Goal: Task Accomplishment & Management: Manage account settings

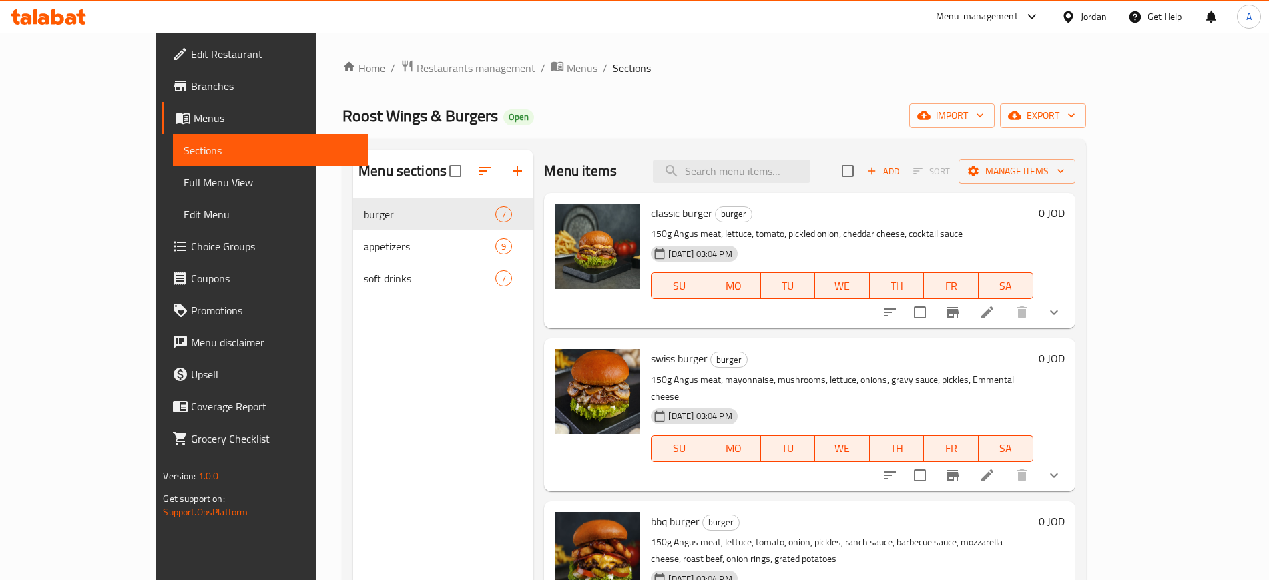
click at [1070, 317] on button "show more" at bounding box center [1054, 312] width 32 height 32
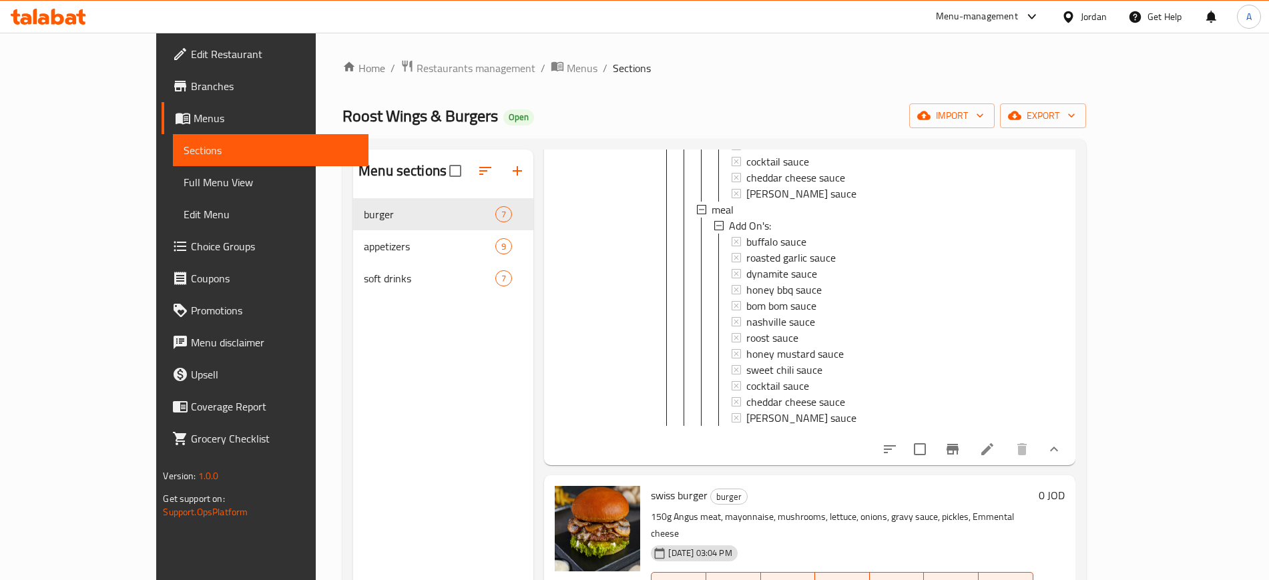
scroll to position [417, 0]
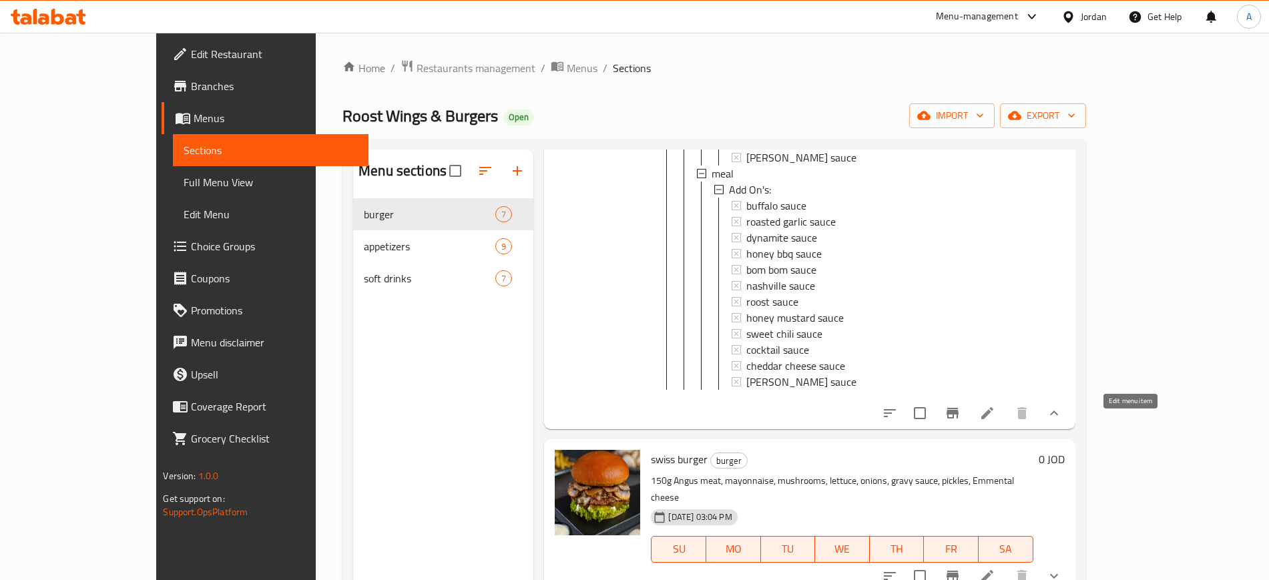
click at [993, 419] on icon at bounding box center [987, 413] width 12 height 12
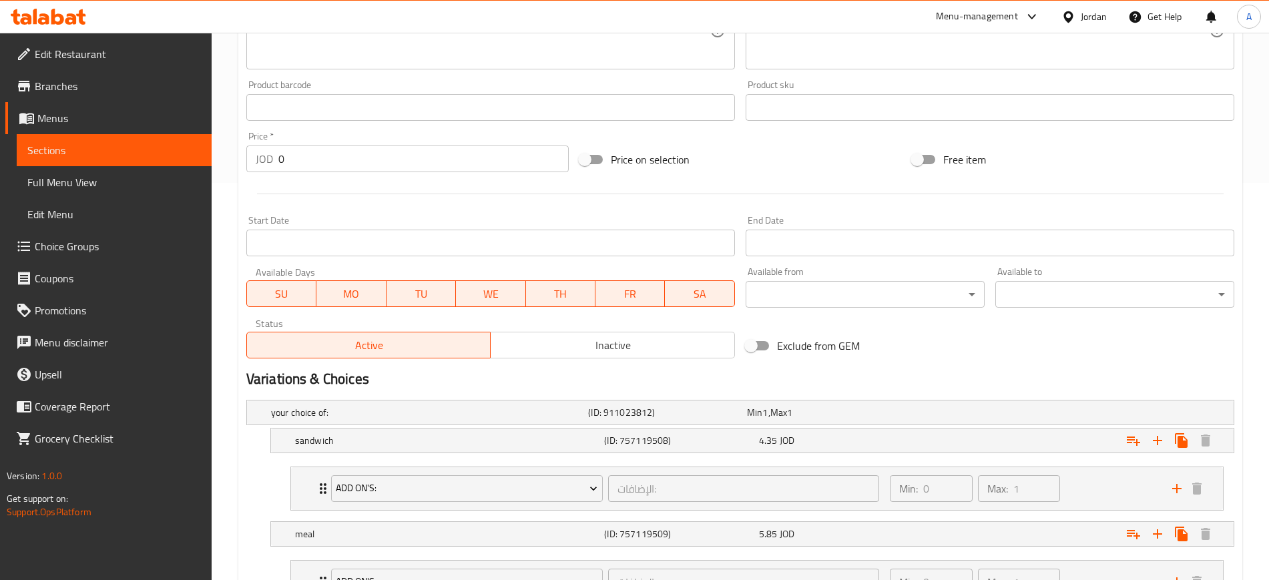
scroll to position [513, 0]
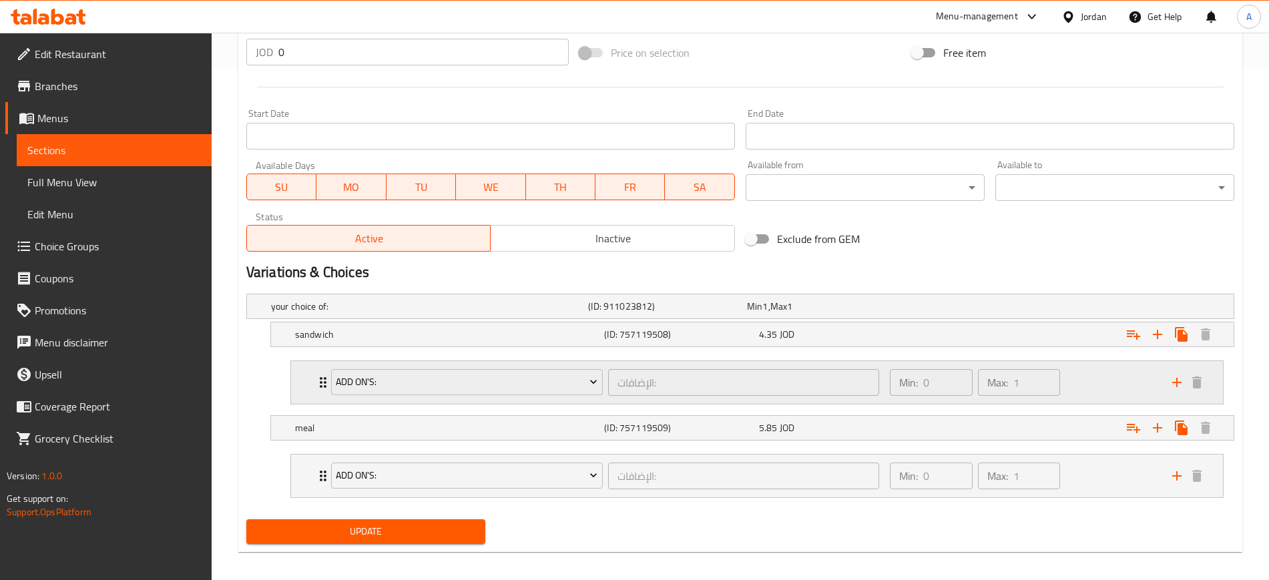
click at [1092, 375] on div "Min: 0 ​ Max: 1 ​" at bounding box center [1023, 382] width 282 height 43
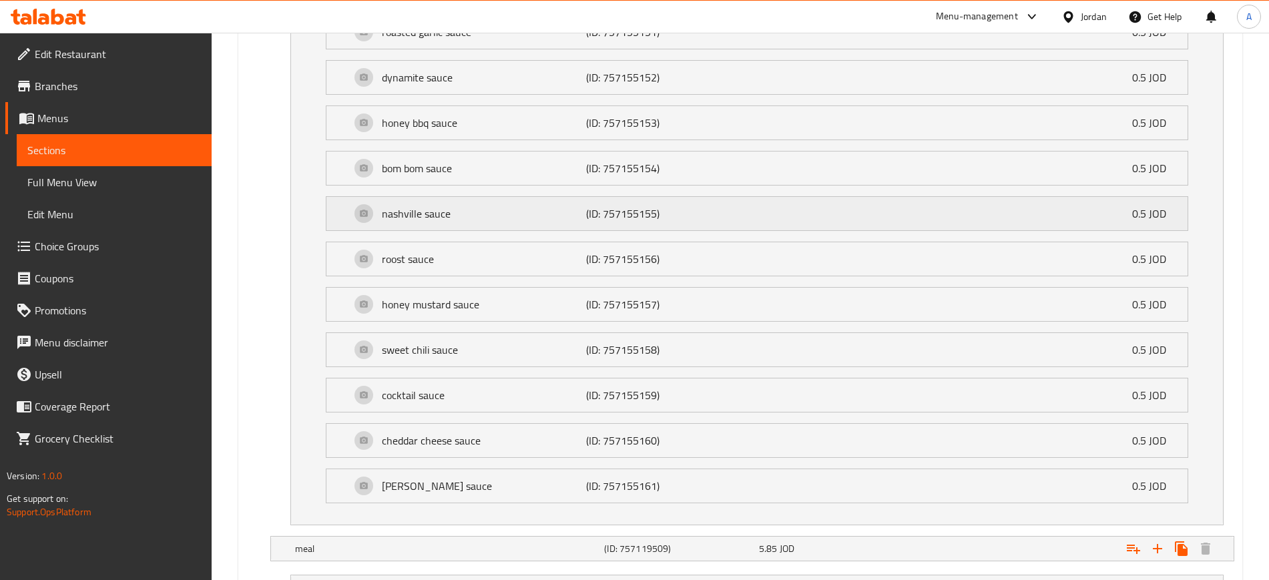
scroll to position [1094, 0]
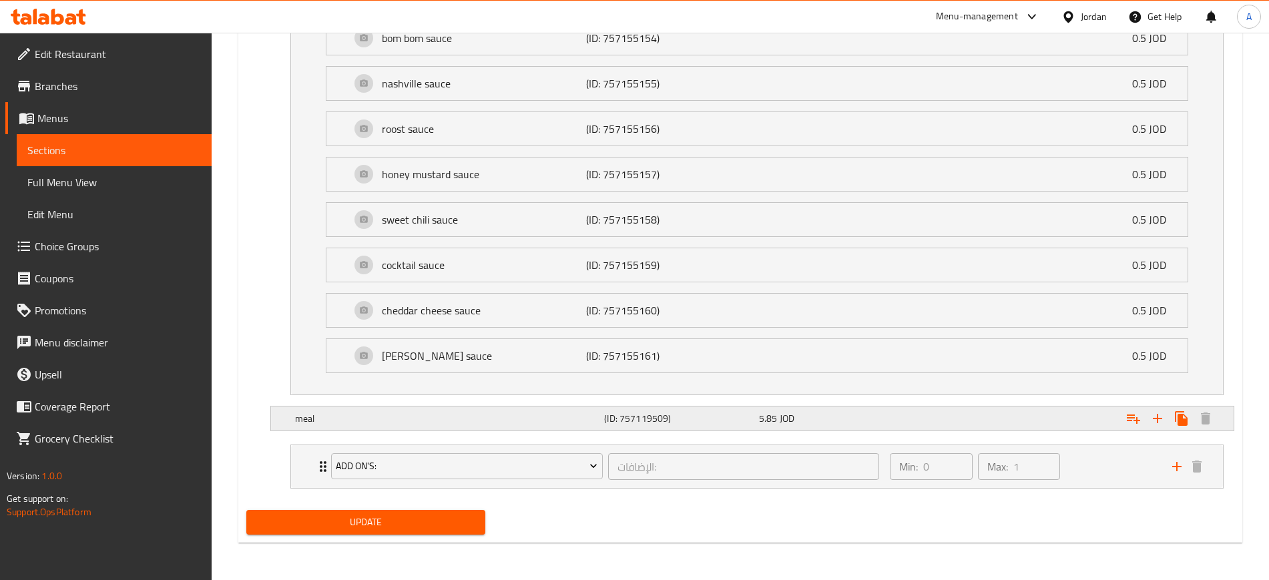
click at [1067, 421] on div "Expand" at bounding box center [1065, 418] width 309 height 29
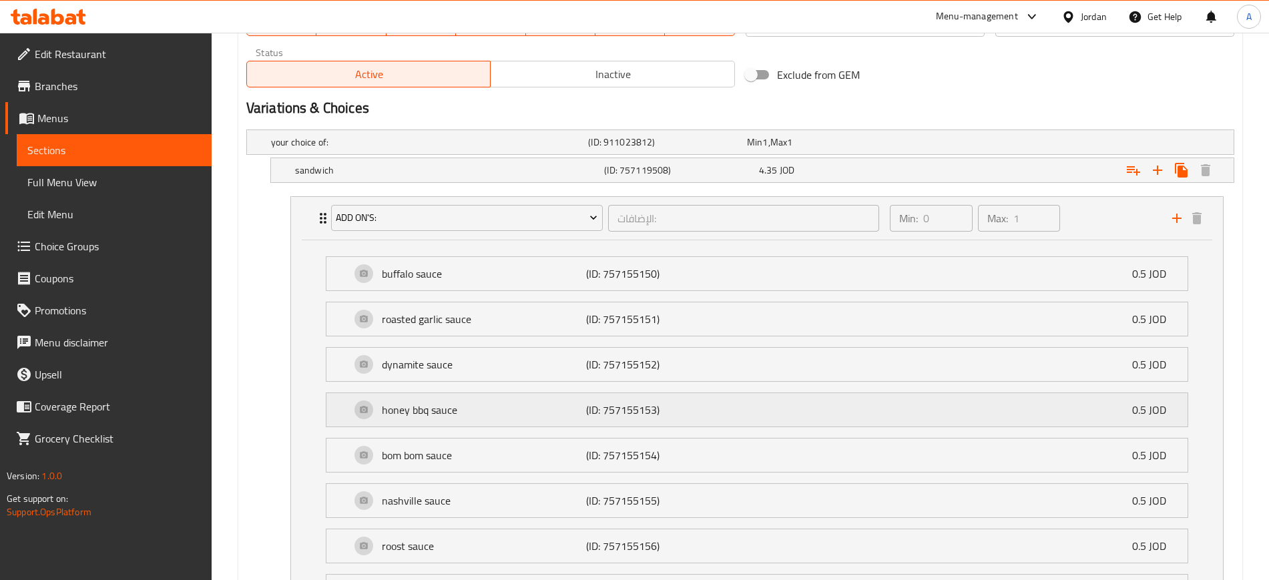
scroll to position [594, 0]
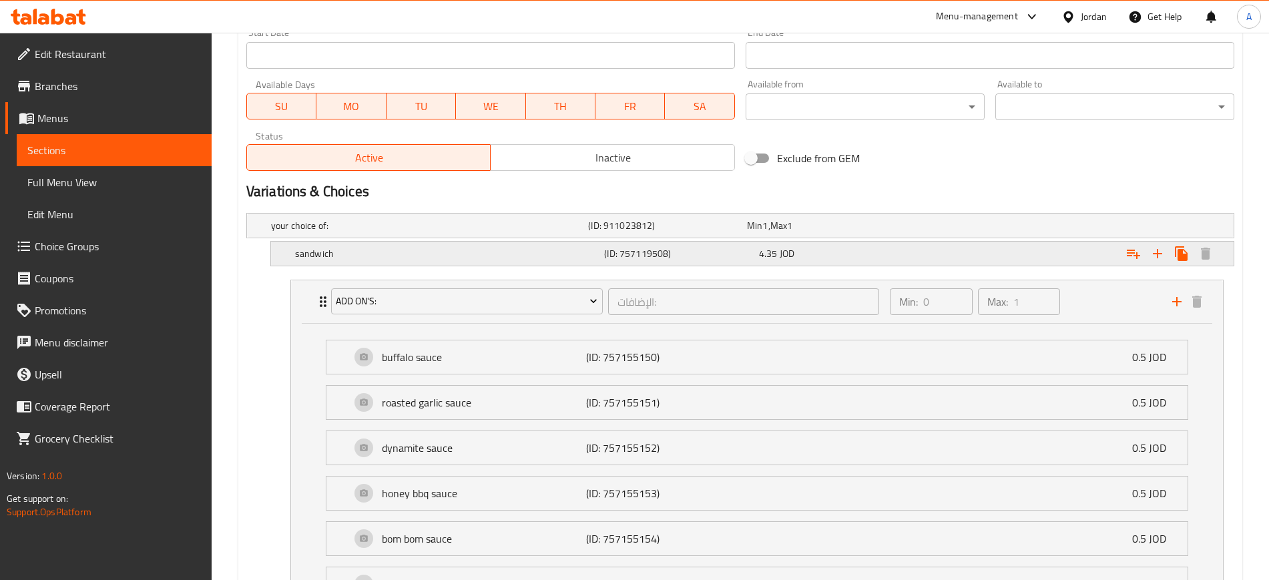
click at [1020, 267] on div "Expand" at bounding box center [1065, 253] width 309 height 29
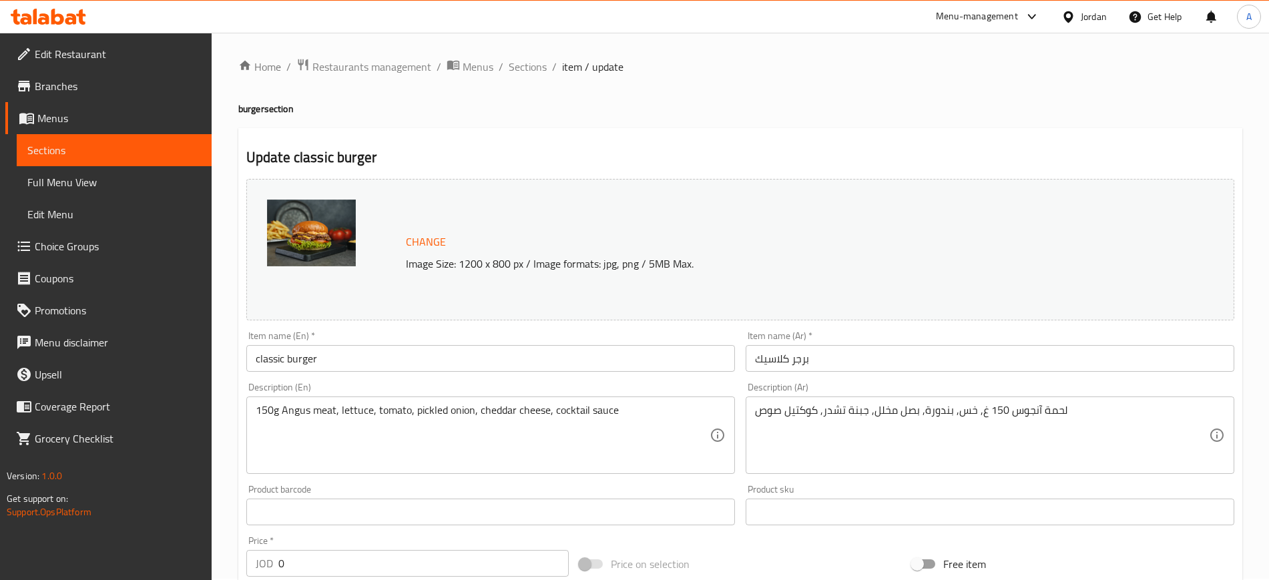
scroll to position [0, 0]
click at [85, 252] on span "Choice Groups" at bounding box center [118, 246] width 166 height 16
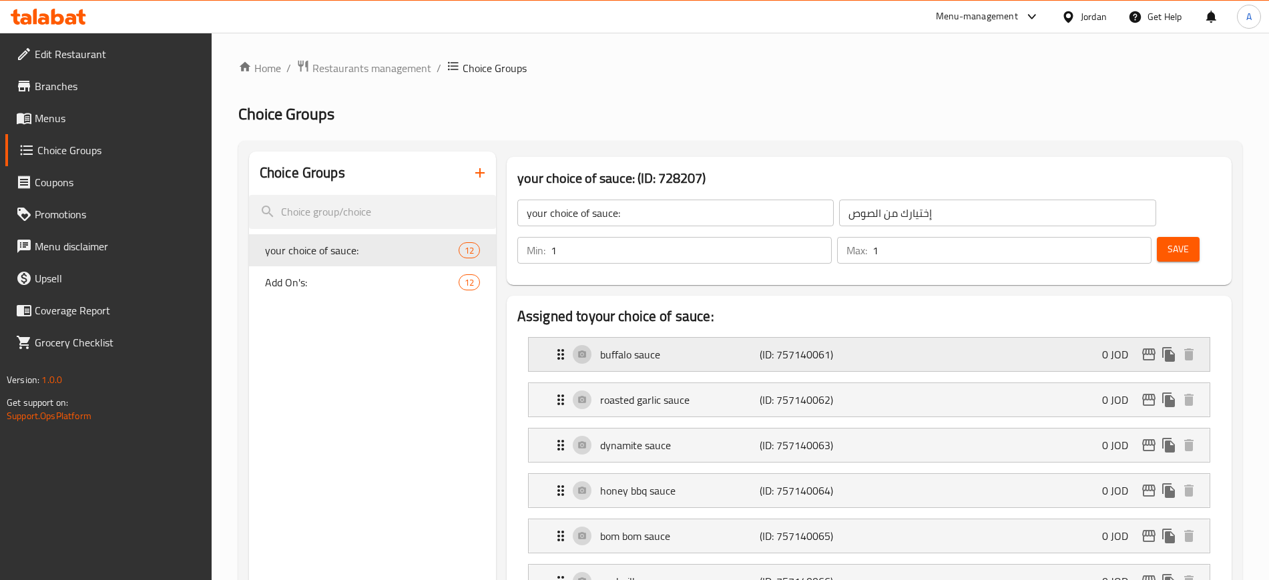
click at [855, 338] on div "buffalo sauce (ID: 757140061) 0 JOD" at bounding box center [873, 354] width 641 height 33
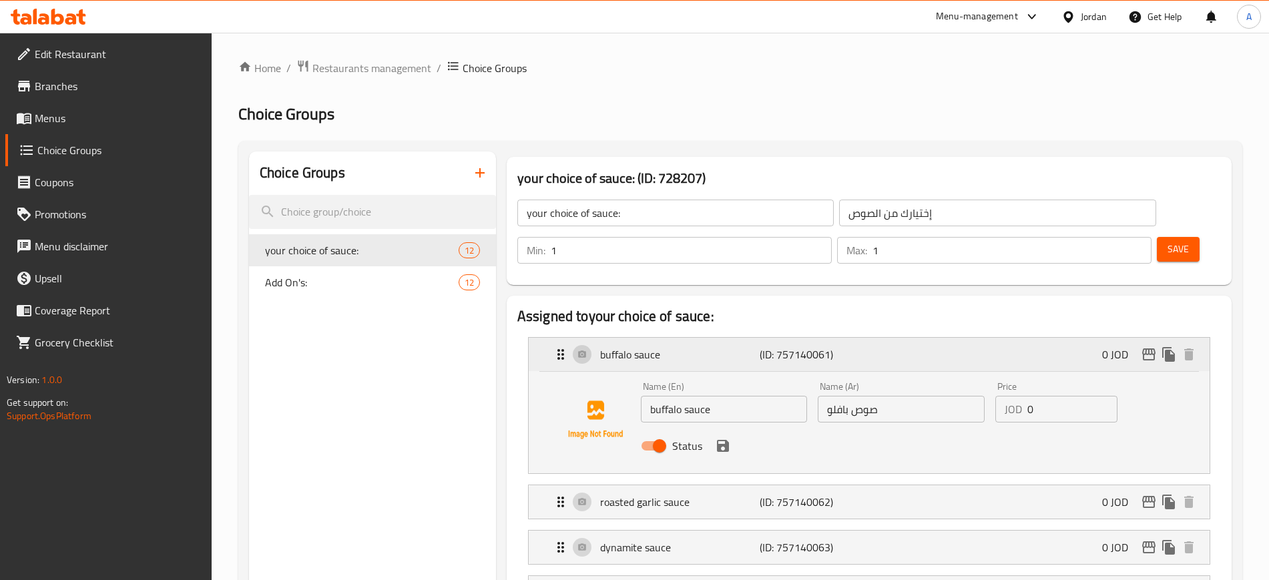
click at [855, 338] on div "buffalo sauce (ID: 757140061) 0 JOD" at bounding box center [873, 354] width 641 height 33
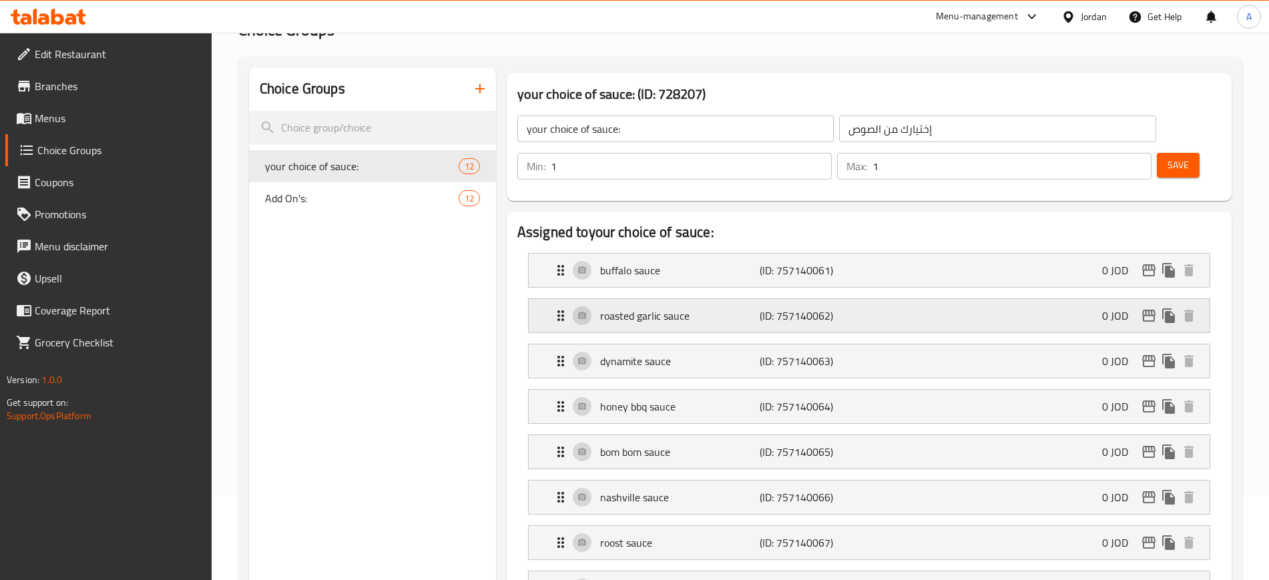
scroll to position [83, 0]
click at [839, 481] on div "nashville sauce (ID: 757140066) 0 JOD" at bounding box center [873, 497] width 641 height 33
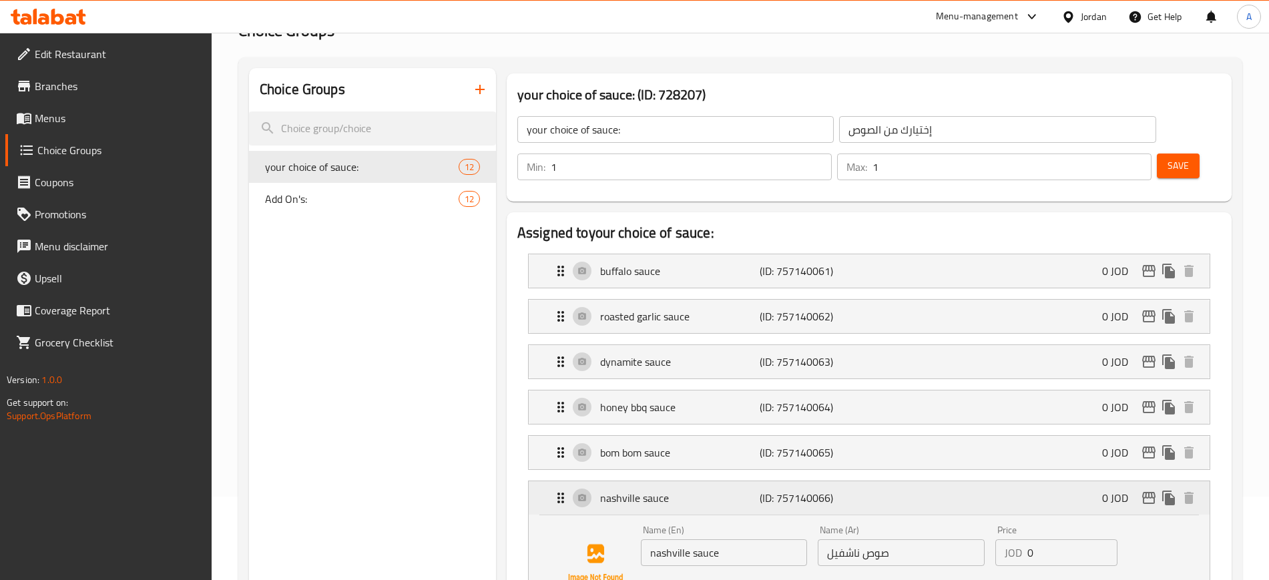
click at [839, 481] on div "nashville sauce (ID: 757140066) 0 JOD" at bounding box center [873, 497] width 641 height 33
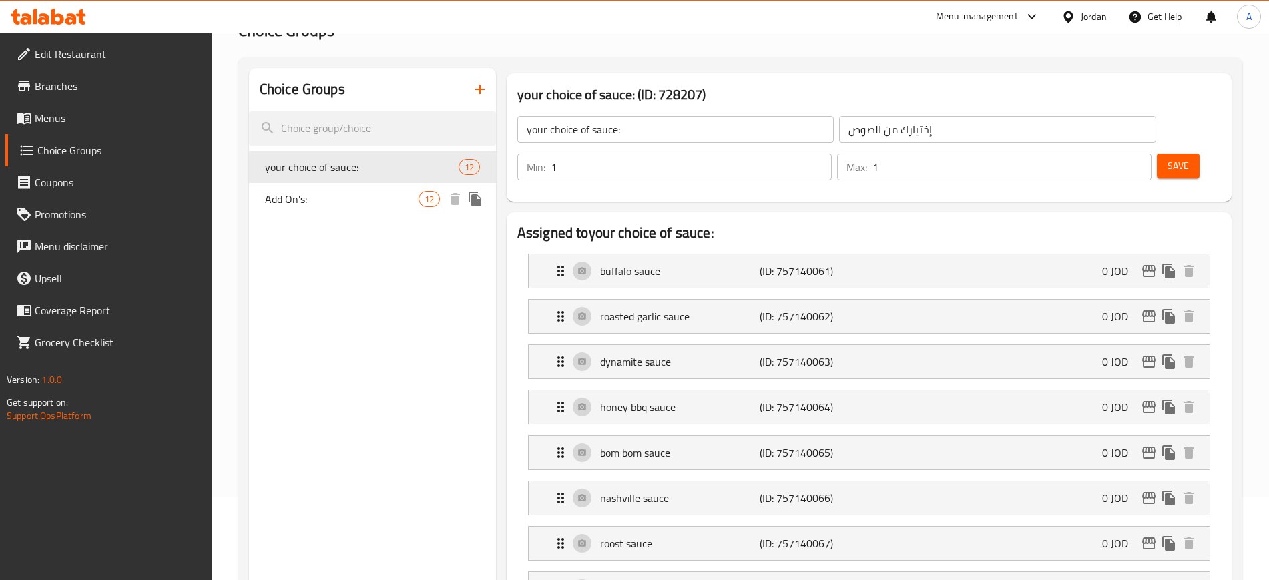
click at [280, 212] on div "Add On's: 12" at bounding box center [372, 199] width 247 height 32
type input "Add On's:"
type input "الإضافات:"
type input "0"
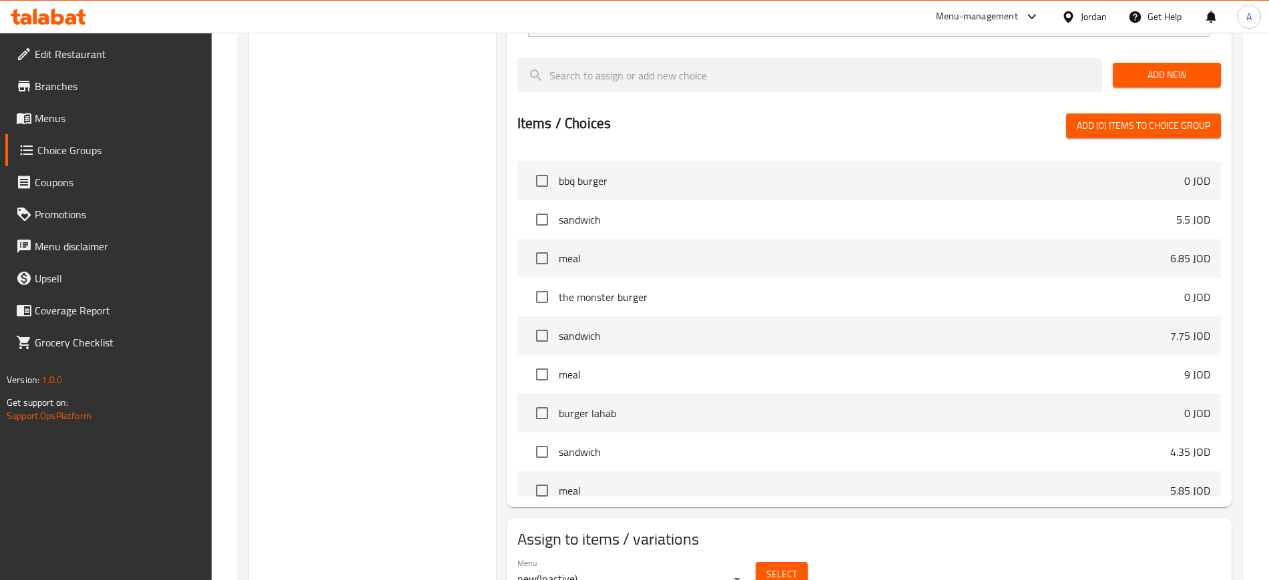
scroll to position [250, 0]
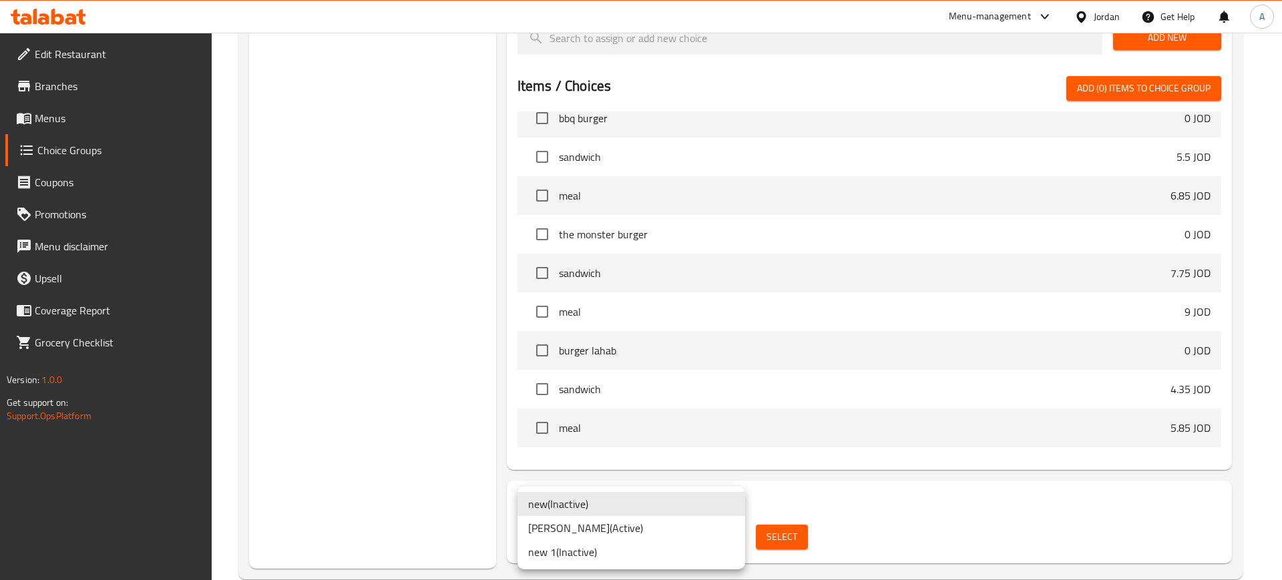
click at [584, 535] on li "[PERSON_NAME] ( Active )" at bounding box center [631, 528] width 228 height 24
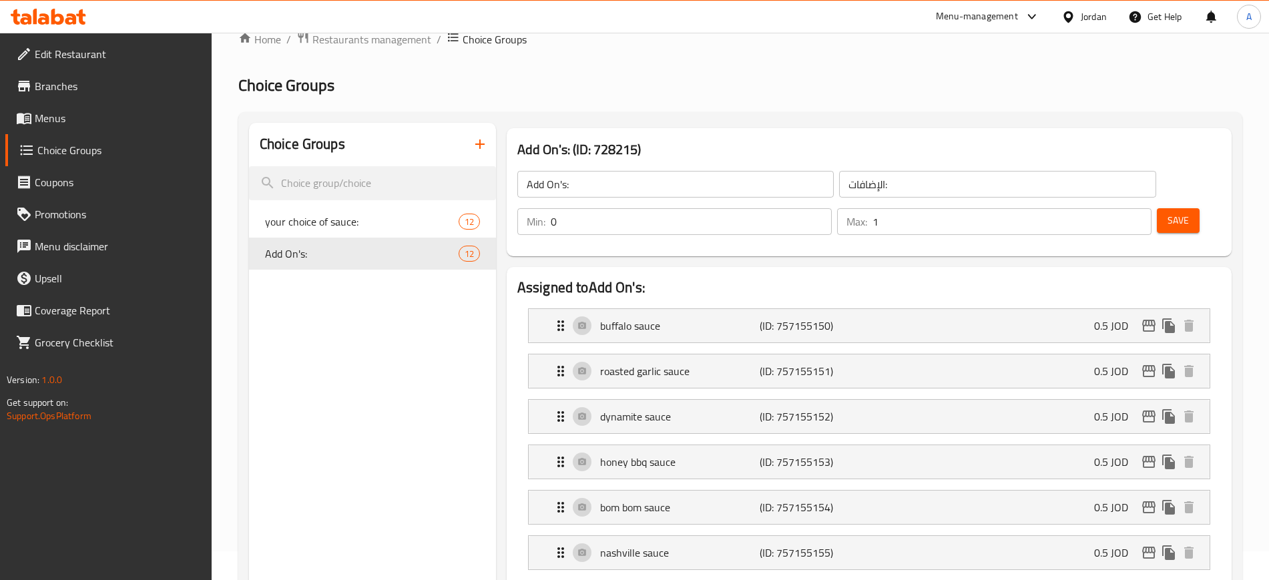
scroll to position [0, 0]
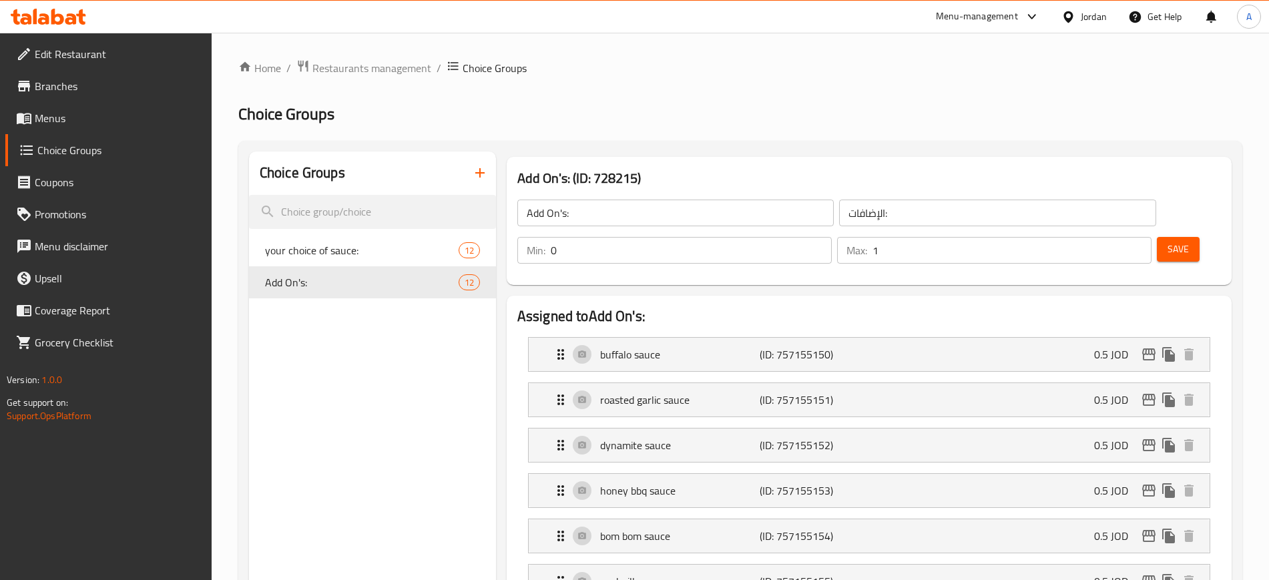
click at [56, 117] on span "Menus" at bounding box center [118, 118] width 166 height 16
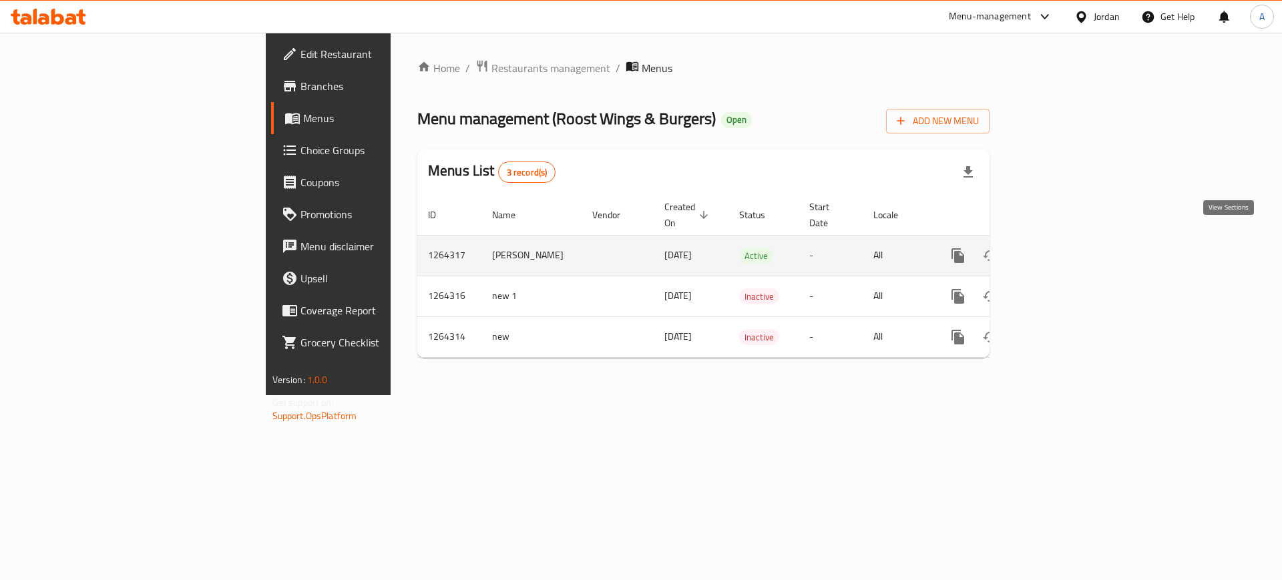
click at [1070, 253] on link "enhanced table" at bounding box center [1054, 256] width 32 height 32
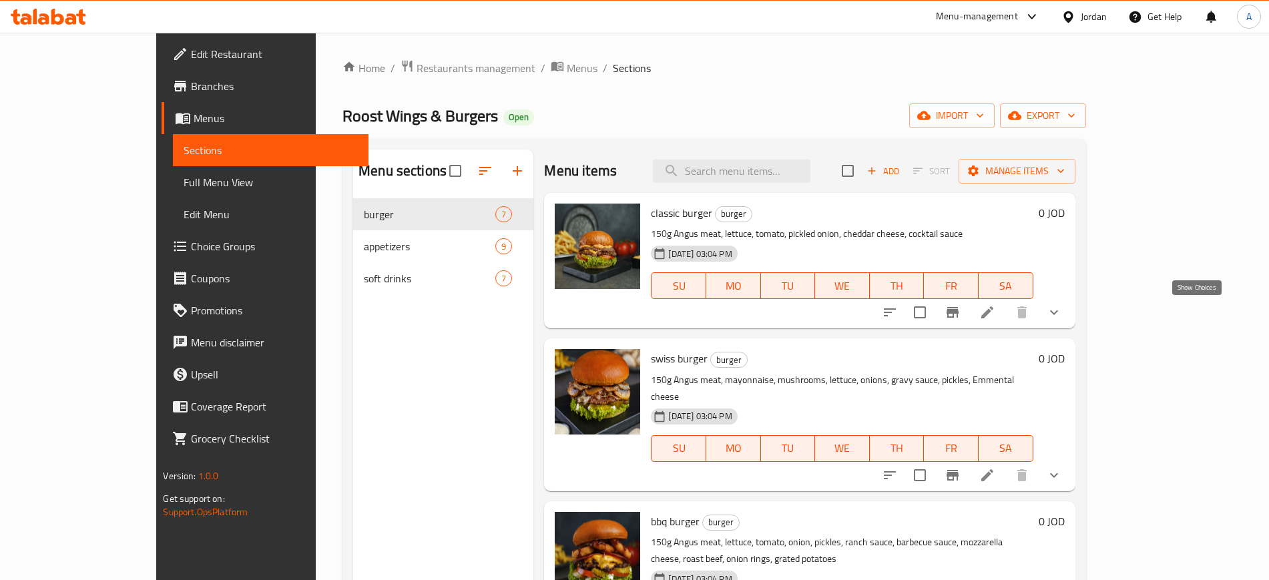
click at [1062, 316] on icon "show more" at bounding box center [1054, 312] width 16 height 16
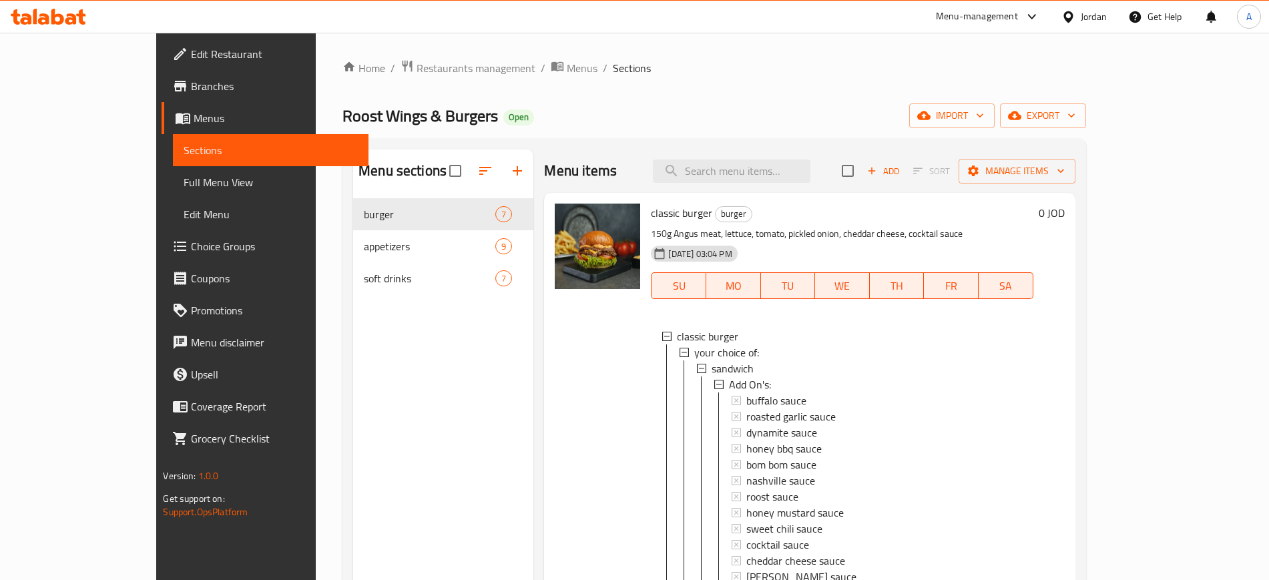
click at [1065, 316] on div "0 JOD" at bounding box center [1049, 520] width 31 height 632
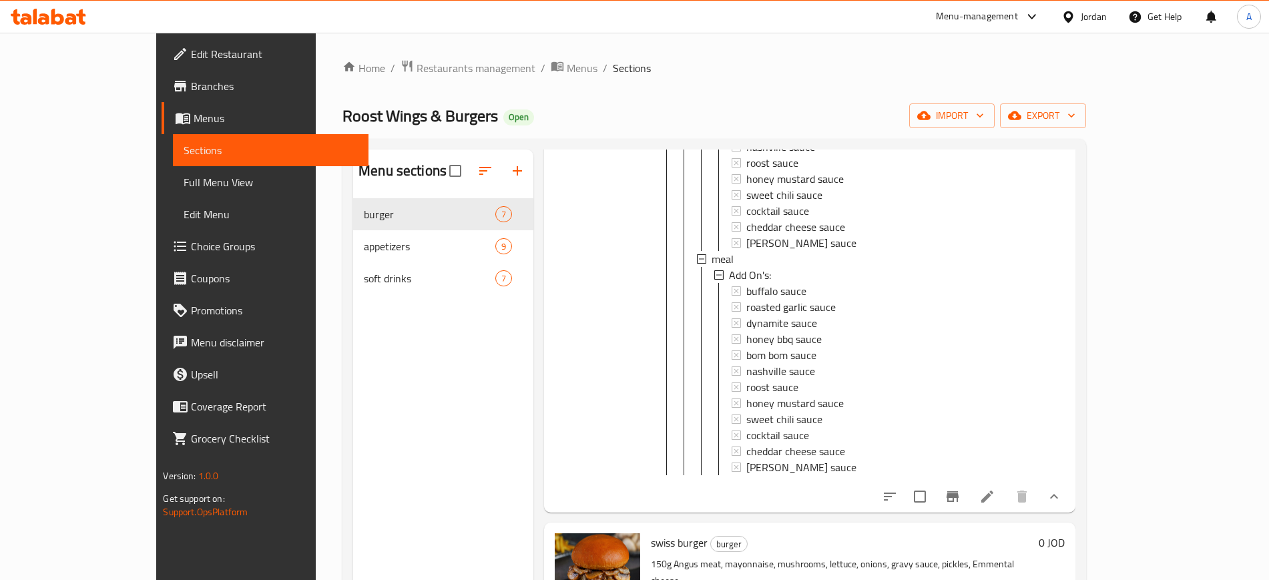
scroll to position [751, 0]
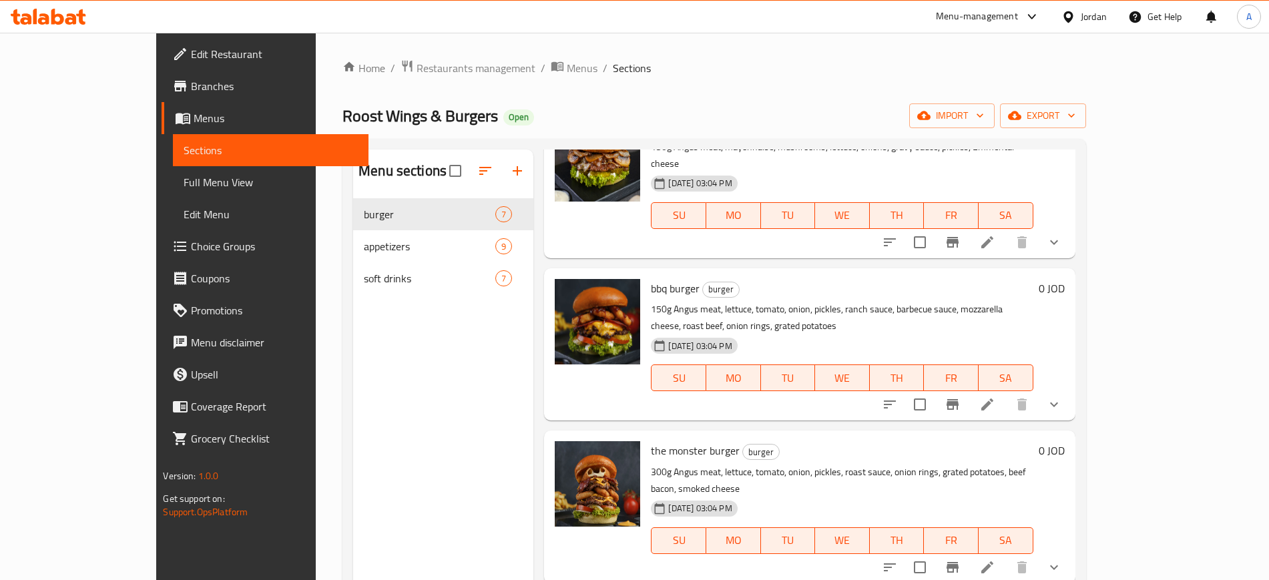
click at [1062, 397] on icon "show more" at bounding box center [1054, 405] width 16 height 16
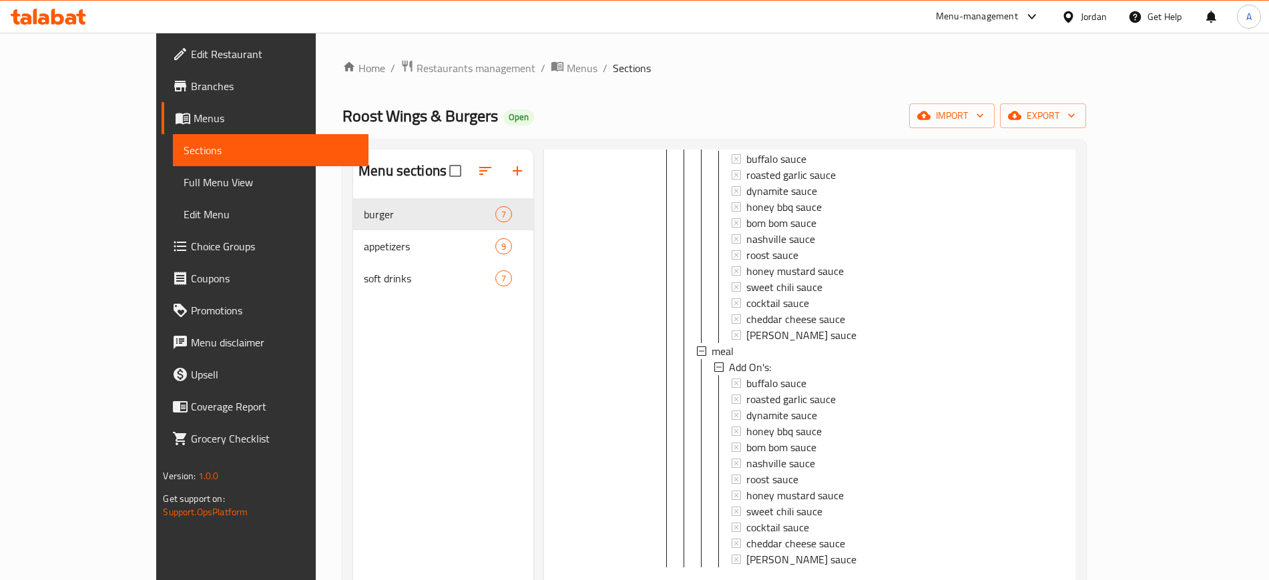
scroll to position [1419, 0]
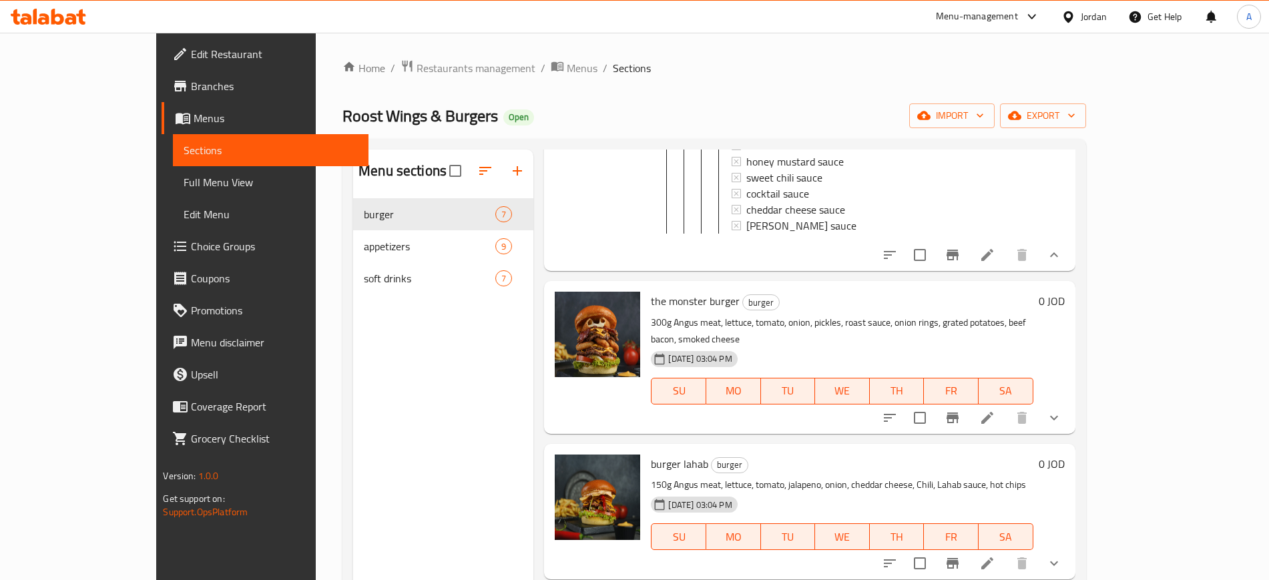
click at [1070, 239] on div at bounding box center [972, 255] width 196 height 32
click at [993, 250] on icon at bounding box center [987, 255] width 12 height 12
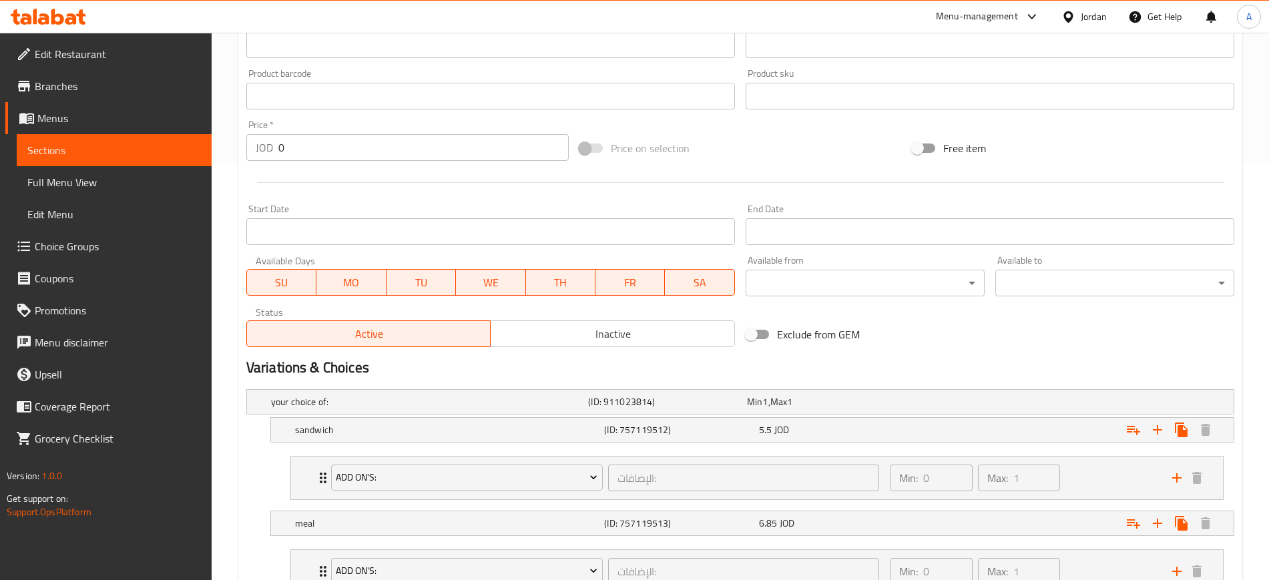
scroll to position [501, 0]
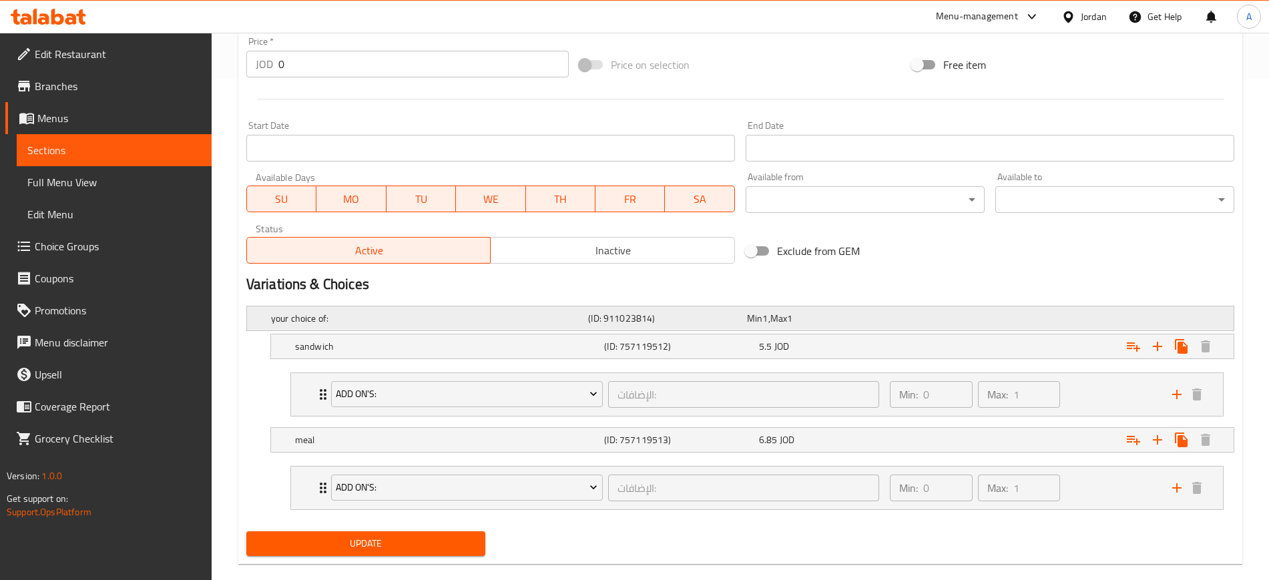
click at [864, 318] on div "Min 1 , Max 1" at bounding box center [824, 318] width 154 height 13
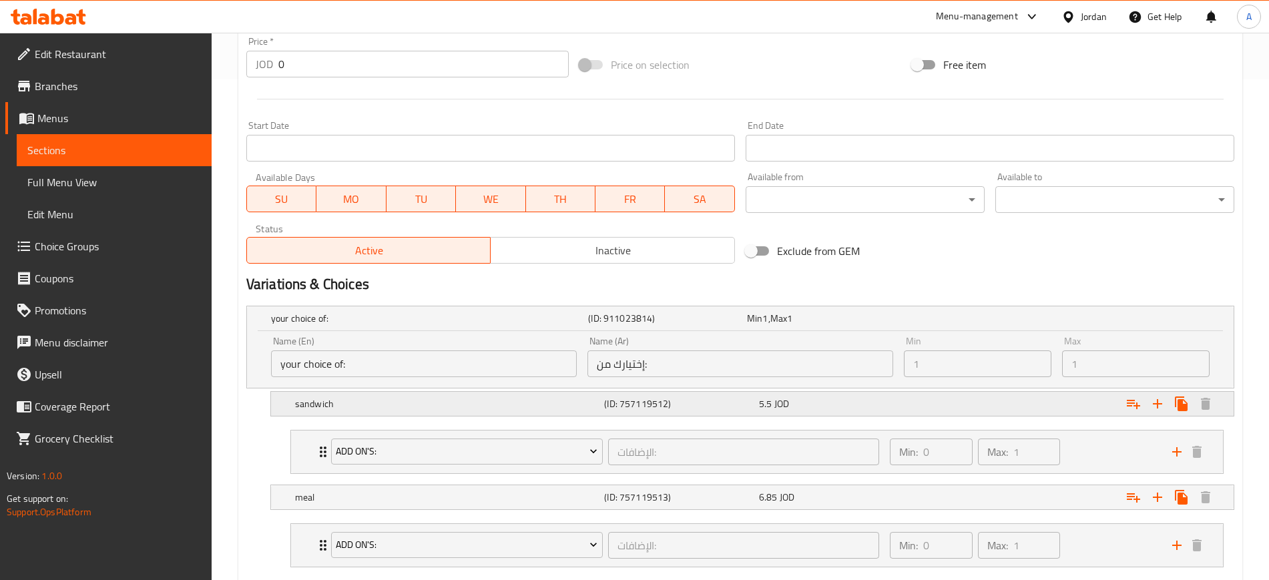
click at [902, 410] on div "5.5 JOD" at bounding box center [833, 404] width 155 height 19
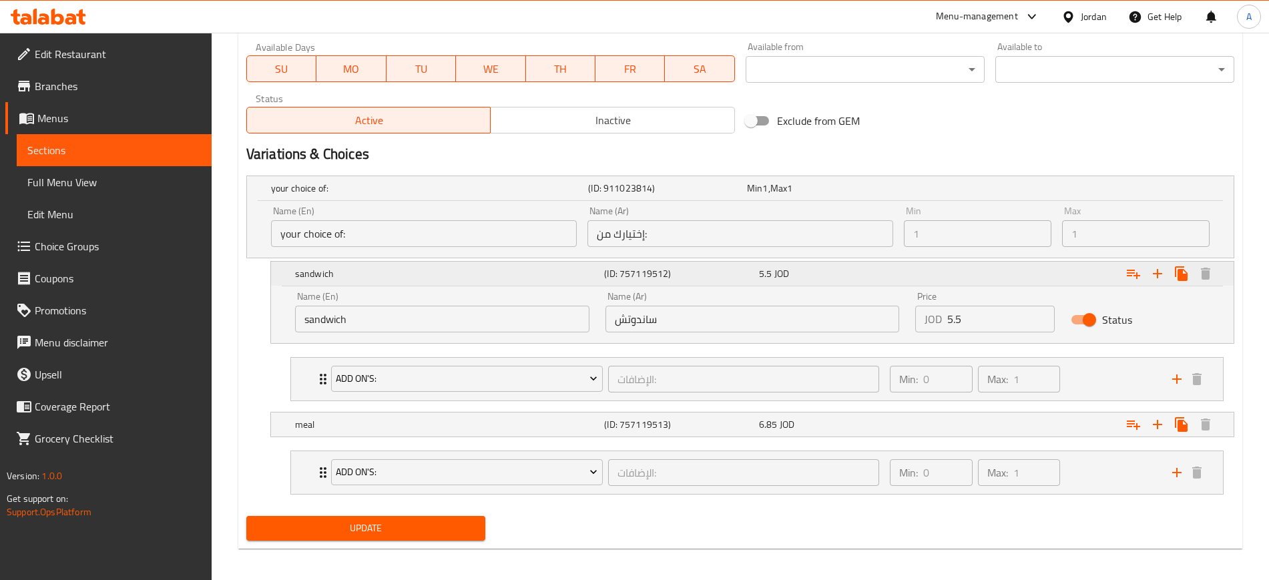
scroll to position [637, 0]
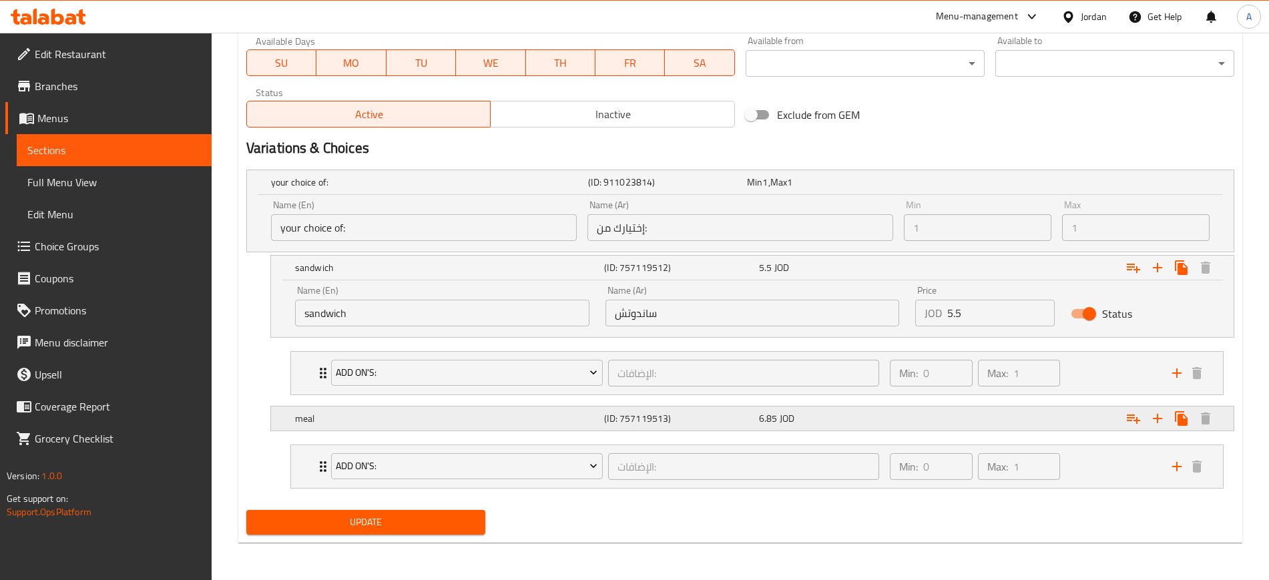
click at [1007, 425] on div "Expand" at bounding box center [1065, 418] width 309 height 29
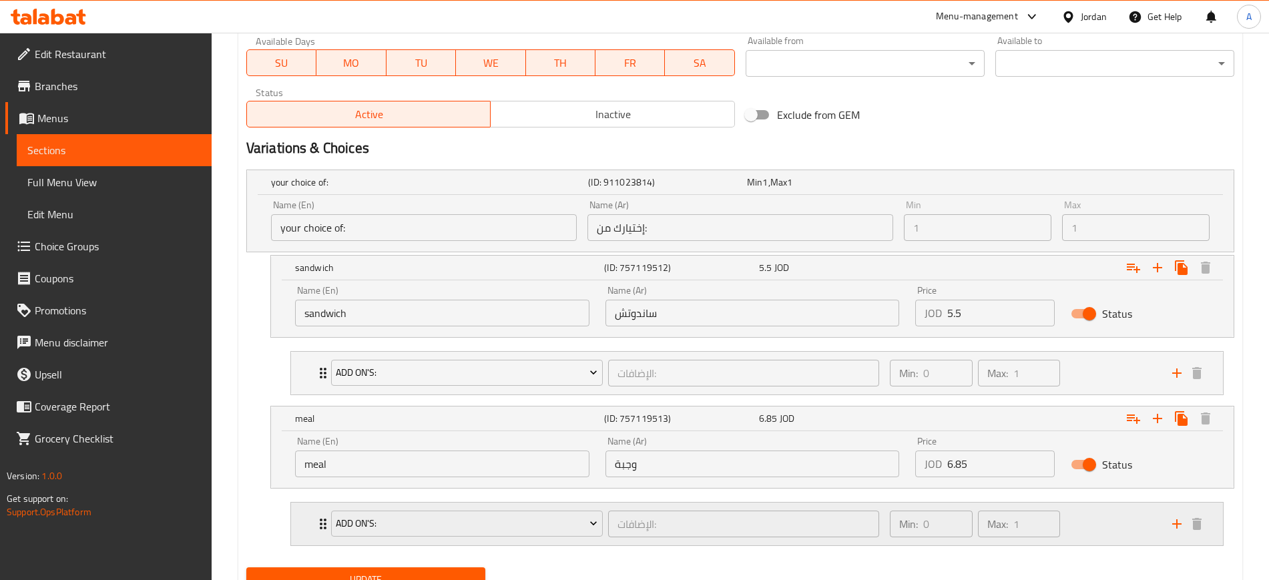
click at [1117, 517] on div "Min: 0 ​ Max: 1 ​" at bounding box center [1023, 524] width 282 height 43
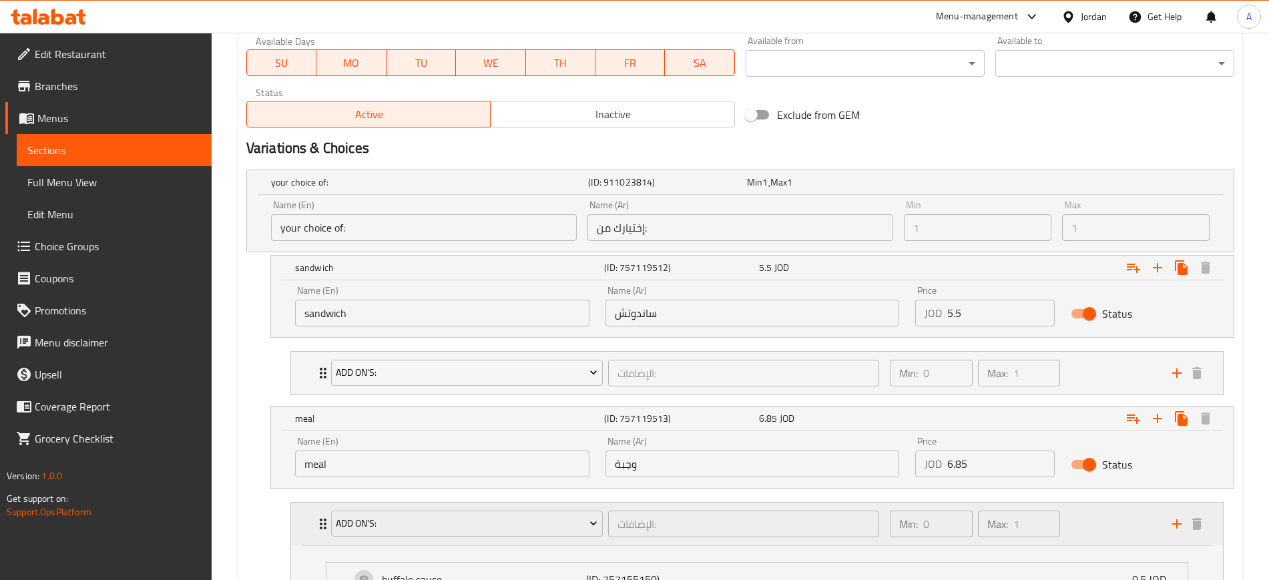
click at [1117, 517] on div "Min: 0 ​ Max: 1 ​" at bounding box center [1023, 524] width 282 height 43
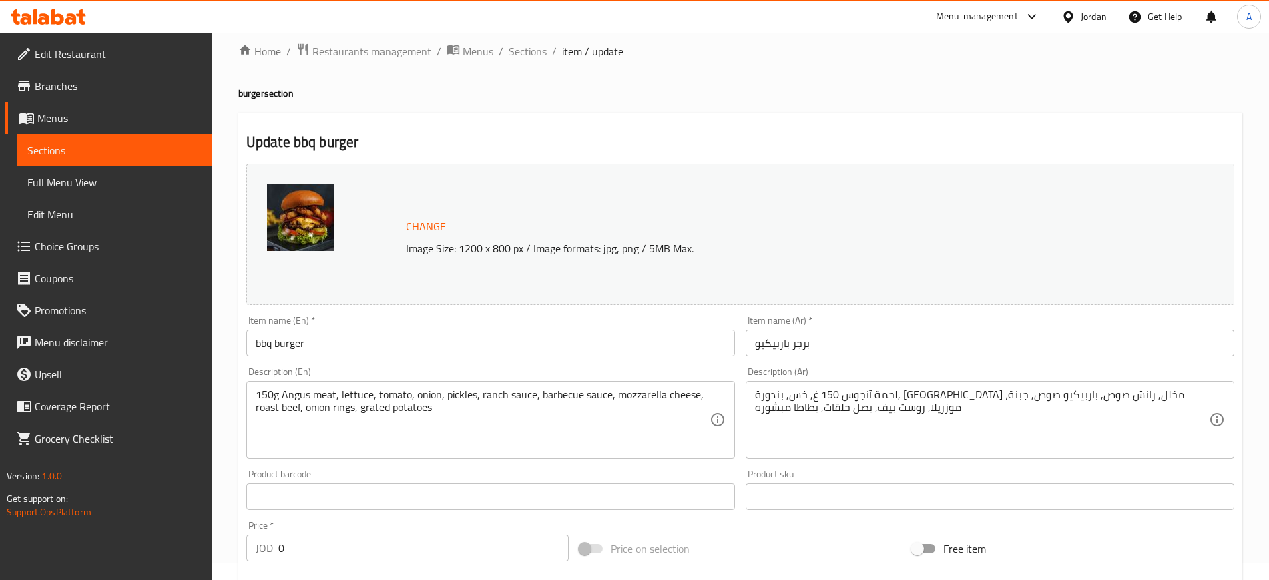
scroll to position [0, 0]
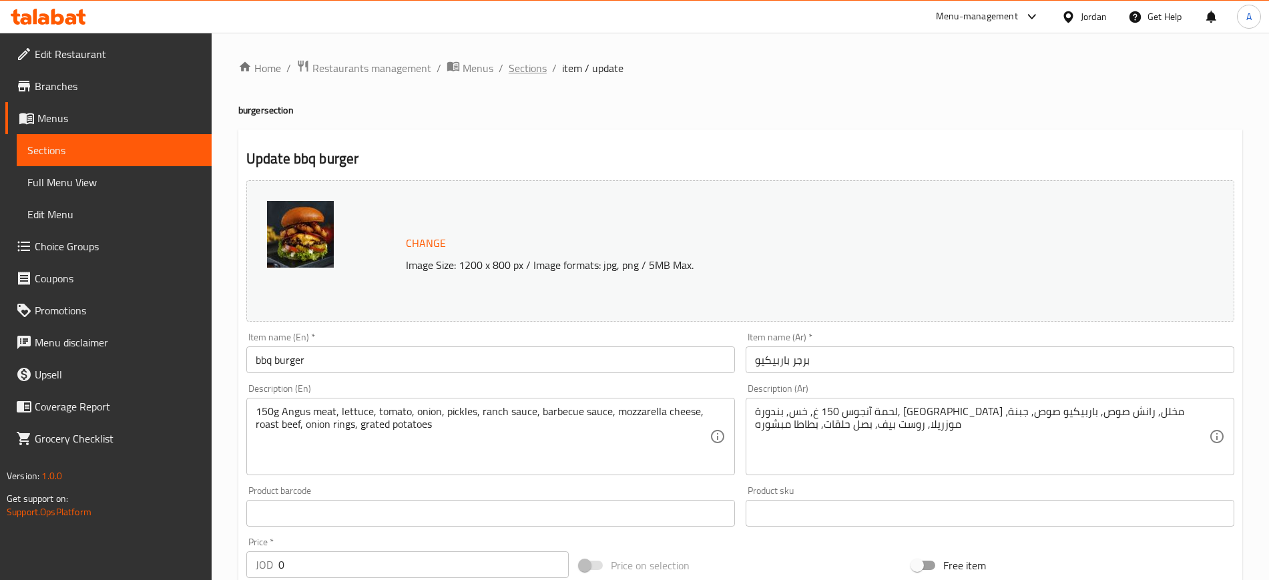
click at [529, 72] on span "Sections" at bounding box center [528, 68] width 38 height 16
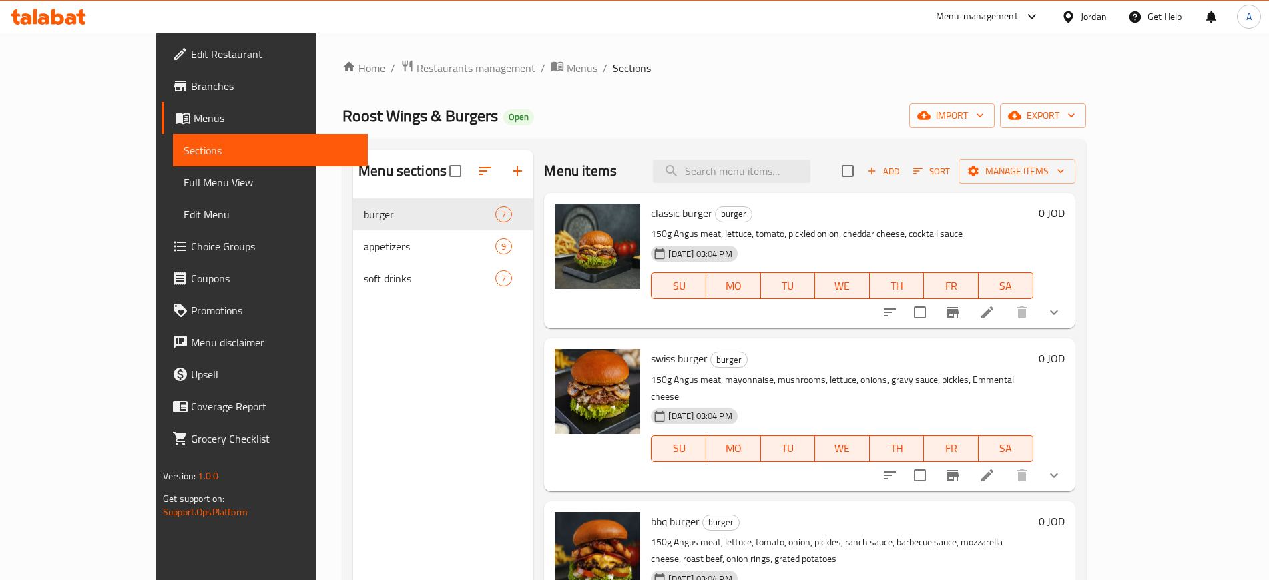
click at [343, 72] on link "Home" at bounding box center [364, 68] width 43 height 16
